Goal: Task Accomplishment & Management: Manage account settings

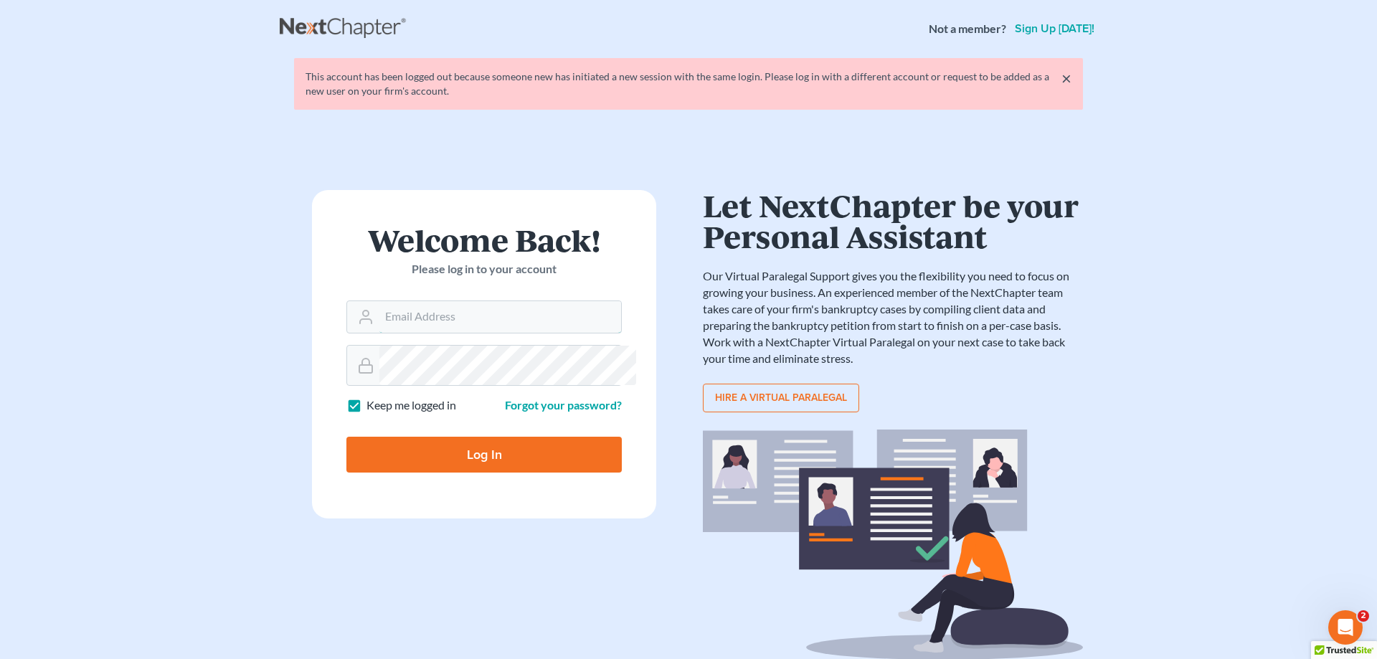
type input "[PERSON_NAME][EMAIL_ADDRESS][DOMAIN_NAME]"
drag, startPoint x: 508, startPoint y: 585, endPoint x: 476, endPoint y: 577, distance: 33.2
click at [508, 473] on input "Log In" at bounding box center [483, 455] width 275 height 36
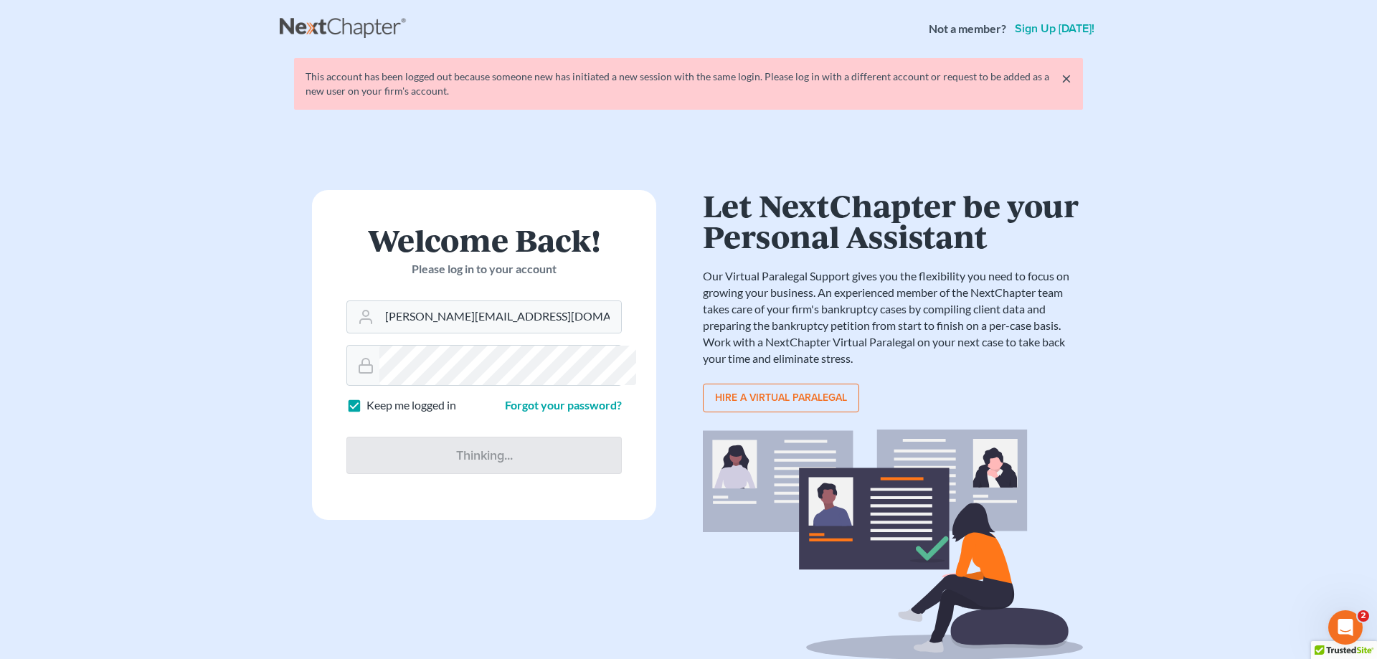
type input "Thinking..."
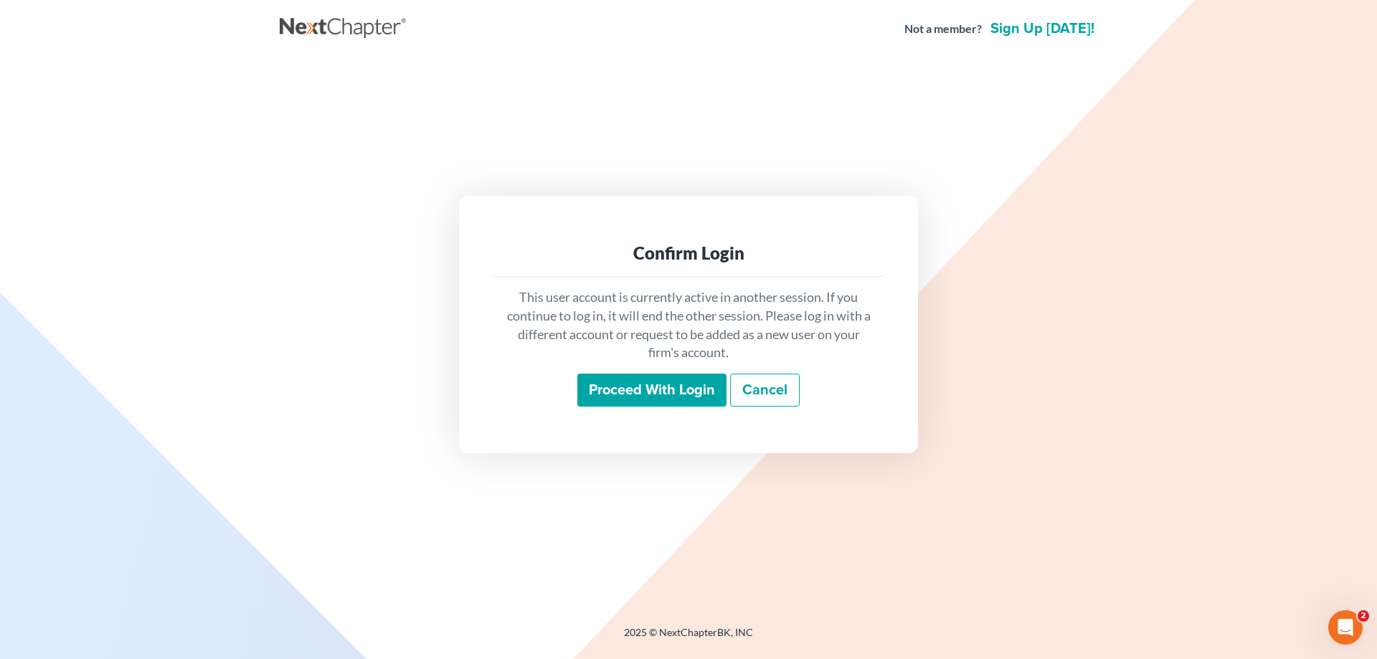
click at [612, 407] on input "Proceed with login" at bounding box center [651, 390] width 149 height 33
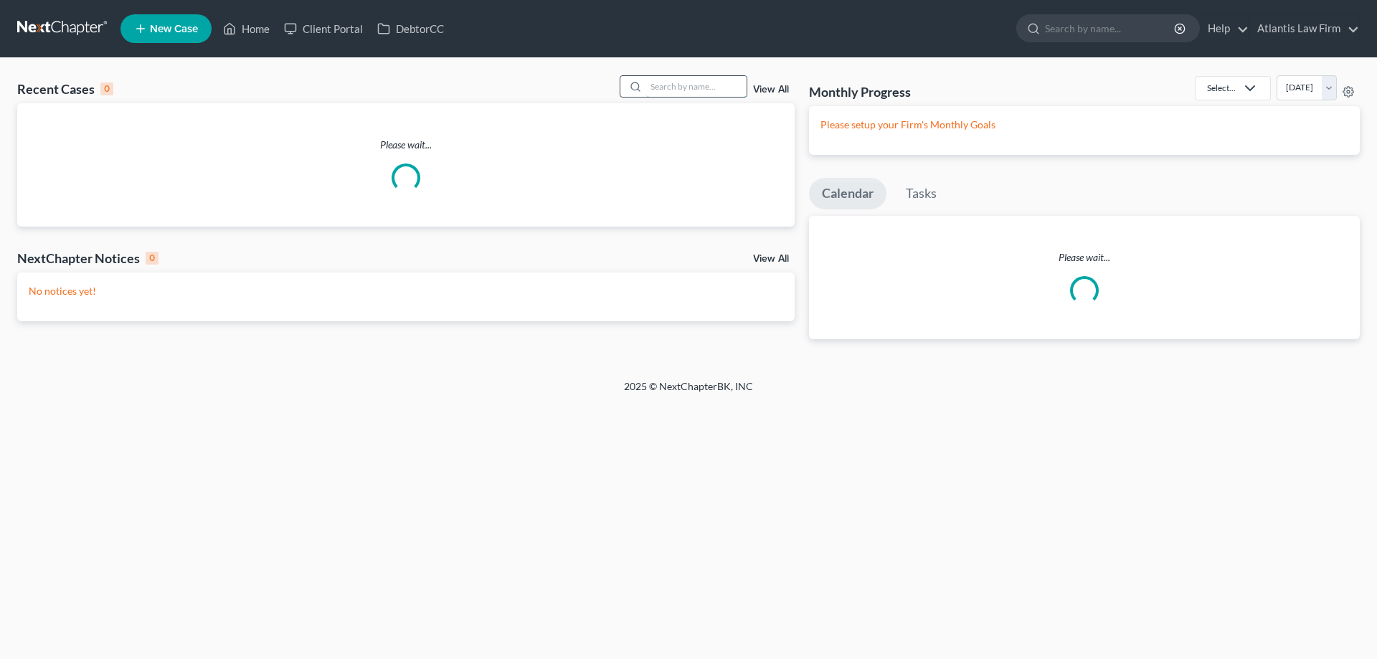
click at [646, 97] on input "search" at bounding box center [696, 86] width 100 height 21
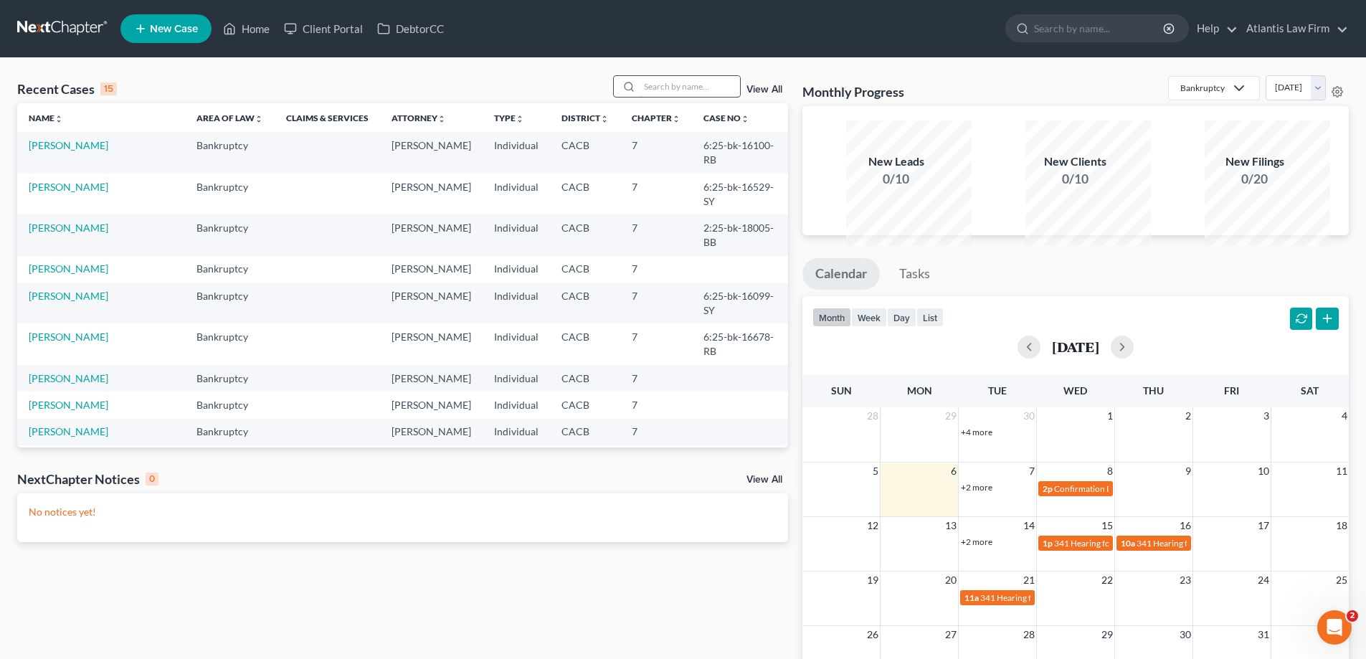
click at [640, 97] on input "search" at bounding box center [690, 86] width 100 height 21
click at [277, 38] on link "Home" at bounding box center [246, 29] width 61 height 26
click at [277, 37] on link "Home" at bounding box center [246, 29] width 61 height 26
